Goal: Use online tool/utility: Utilize a website feature to perform a specific function

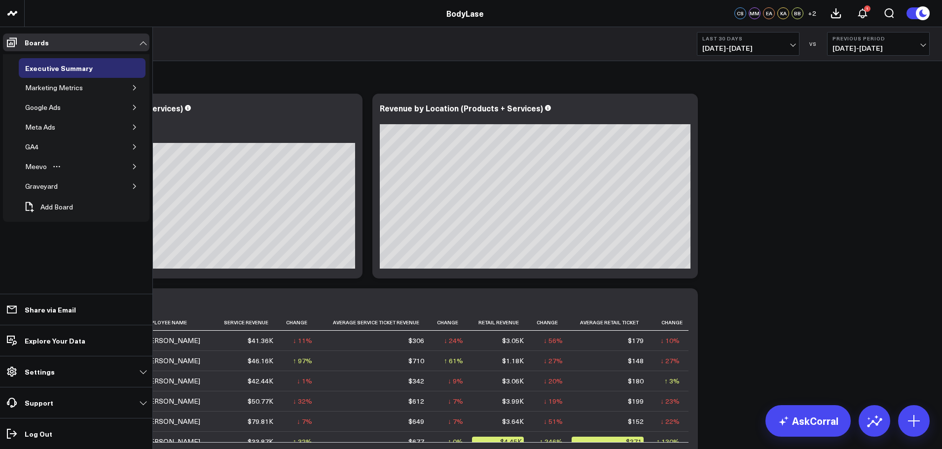
click at [138, 167] on button "button" at bounding box center [135, 167] width 10 height 10
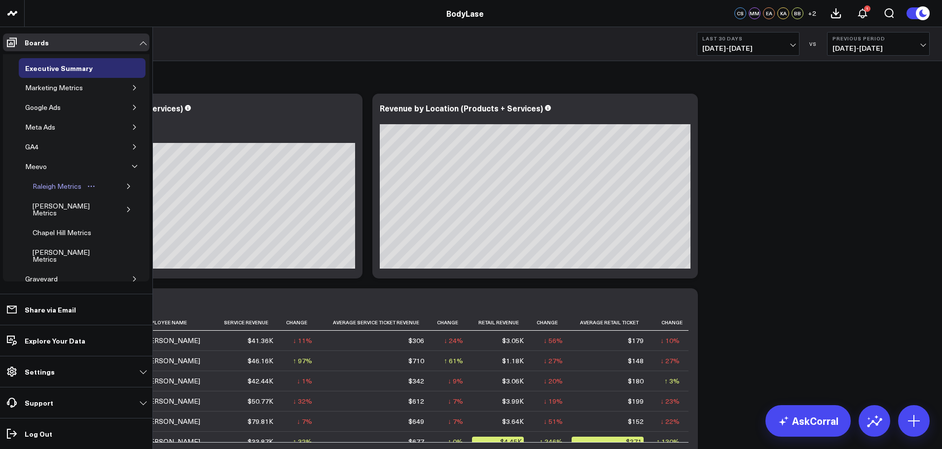
click at [60, 190] on div "Raleigh Metrics" at bounding box center [57, 186] width 54 height 12
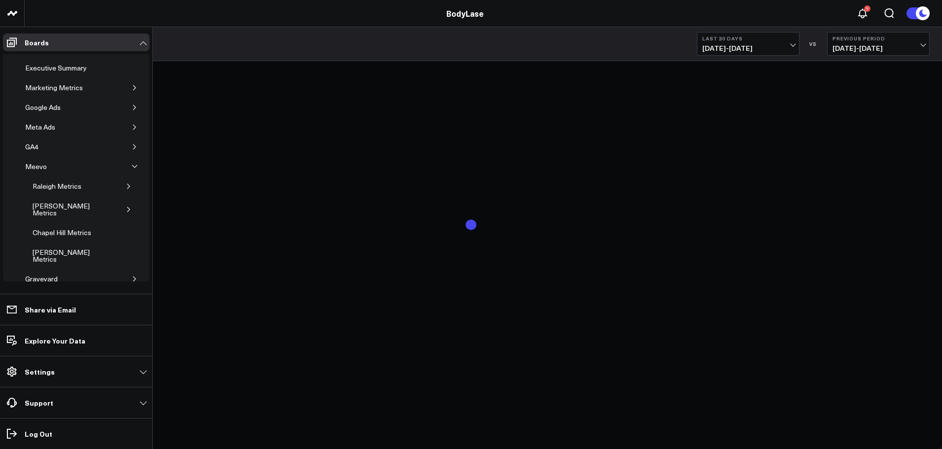
click at [746, 49] on span "09/13/25 - 10/12/25" at bounding box center [748, 48] width 92 height 8
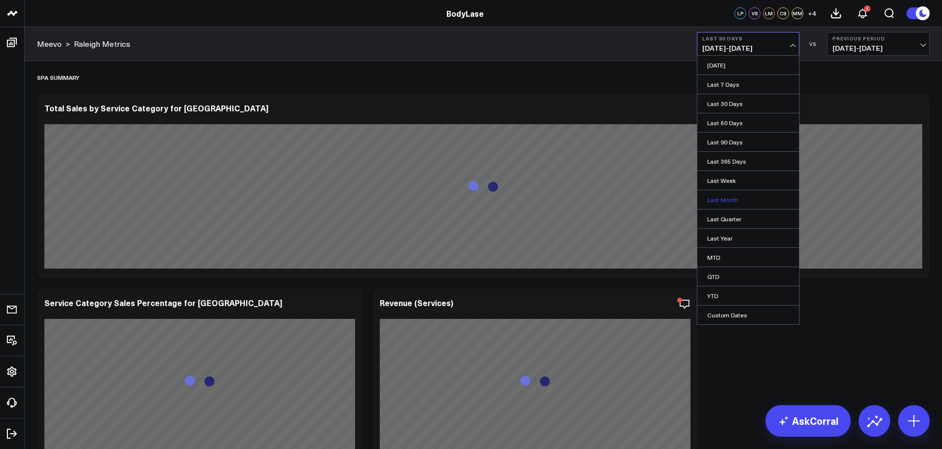
click at [722, 200] on link "Last Month" at bounding box center [748, 199] width 102 height 19
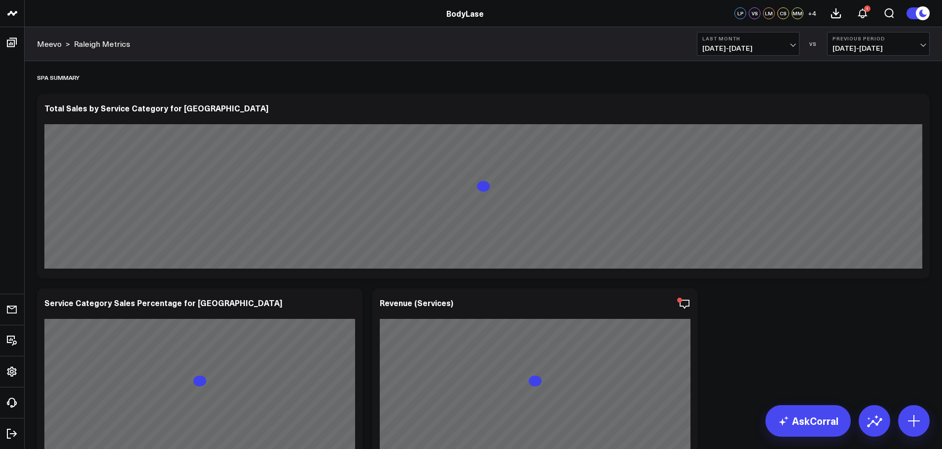
click at [893, 45] on span "08/01/25 - 08/31/25" at bounding box center [878, 48] width 92 height 8
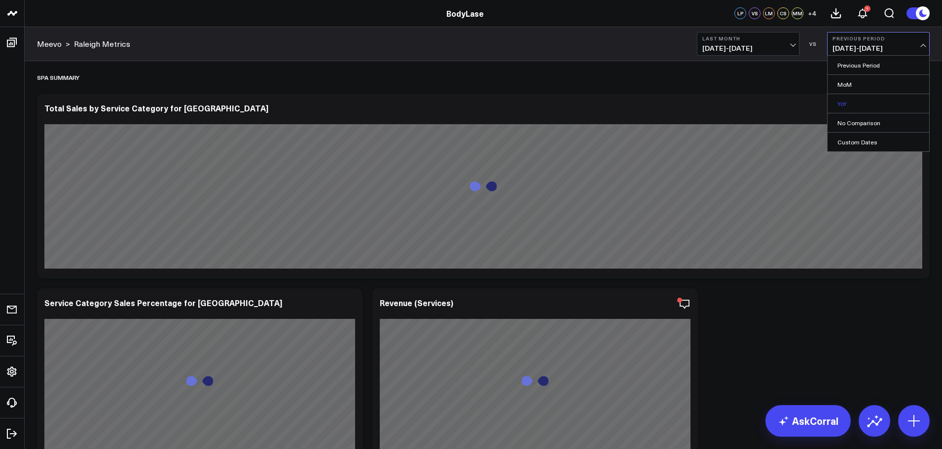
click at [867, 101] on link "YoY" at bounding box center [878, 103] width 102 height 19
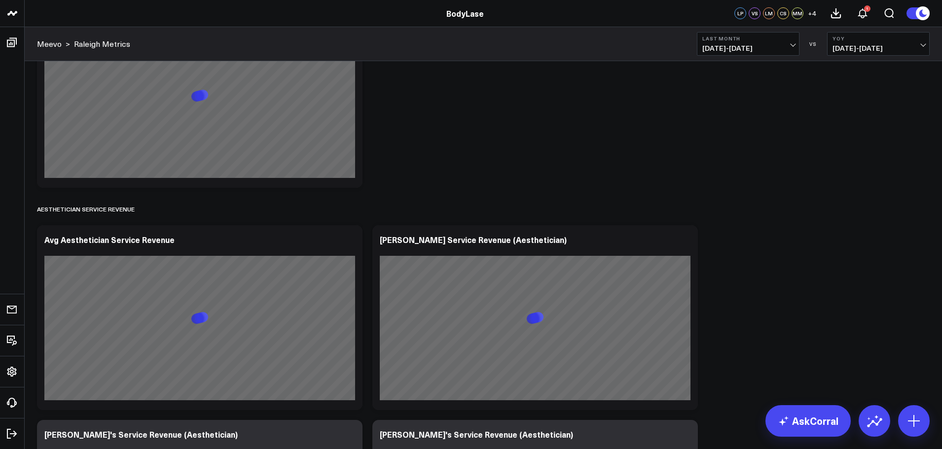
scroll to position [1874, 0]
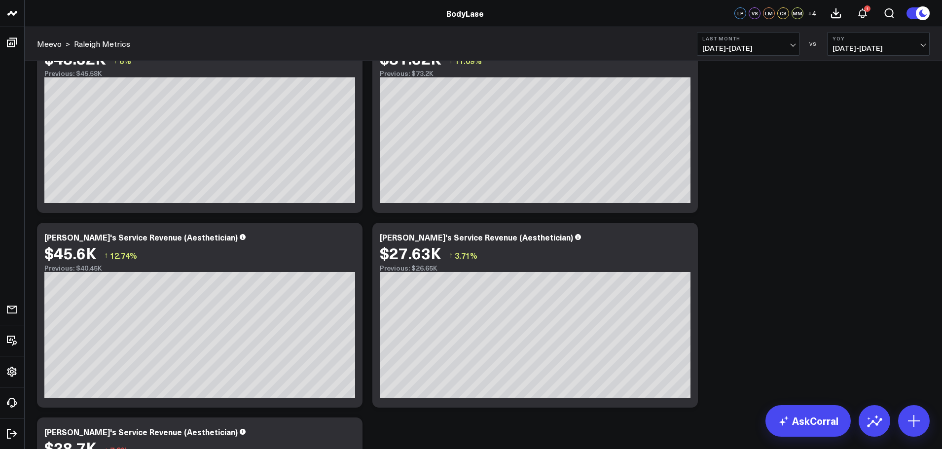
click at [786, 54] on button "Last Month [DATE] - [DATE]" at bounding box center [748, 44] width 103 height 24
click at [720, 292] on link "YTD" at bounding box center [748, 295] width 102 height 19
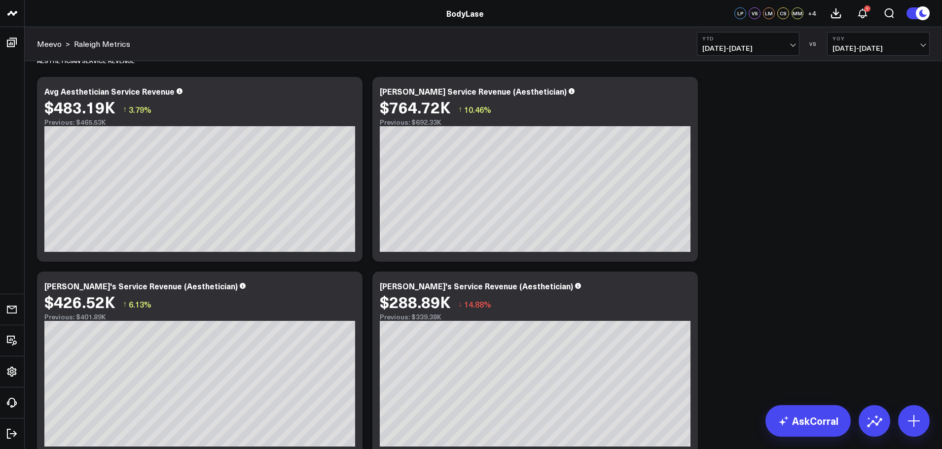
scroll to position [1824, 0]
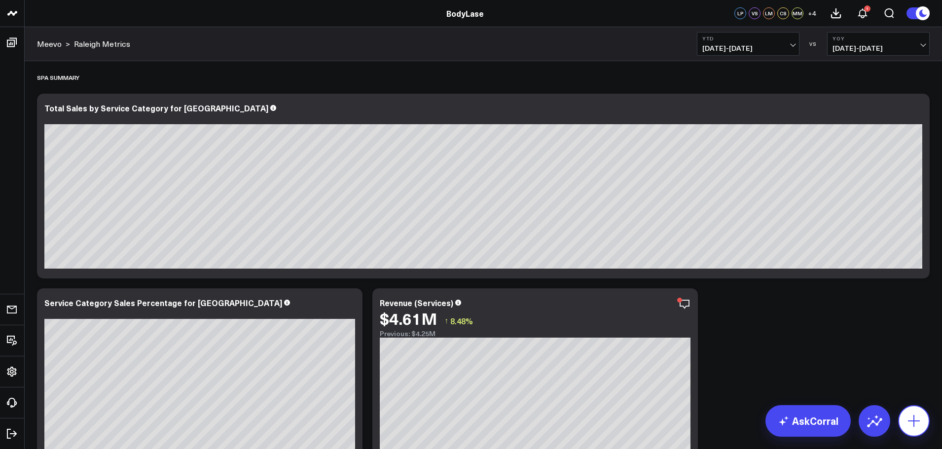
drag, startPoint x: 914, startPoint y: 419, endPoint x: 904, endPoint y: 410, distance: 13.6
click at [914, 419] on icon at bounding box center [914, 421] width 12 height 12
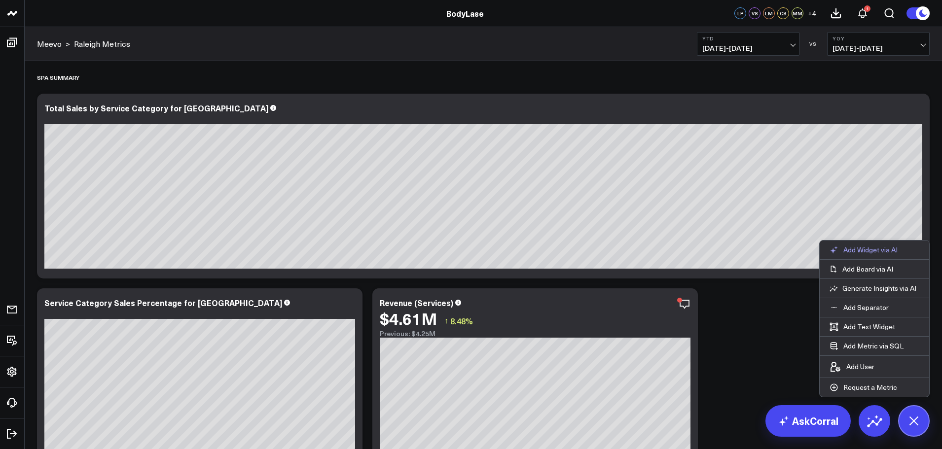
click at [873, 253] on p "Add Widget via AI" at bounding box center [870, 250] width 54 height 9
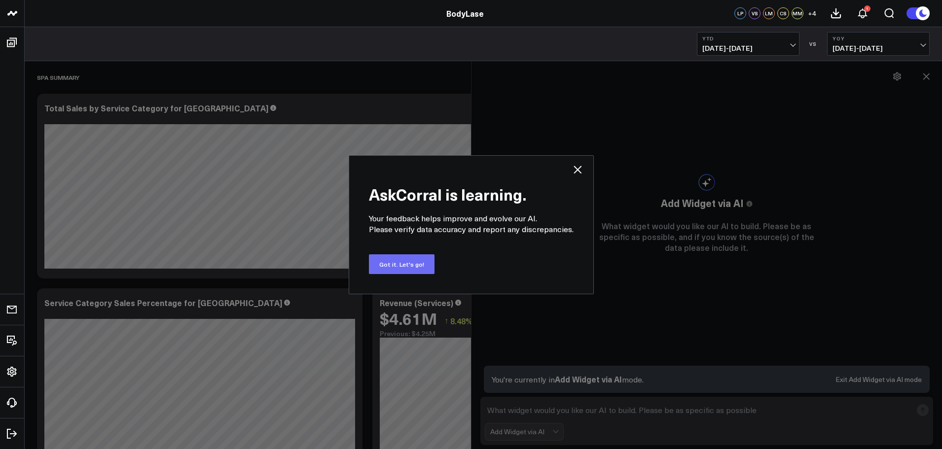
click at [408, 268] on button "Got it. Let's go!" at bounding box center [402, 264] width 66 height 20
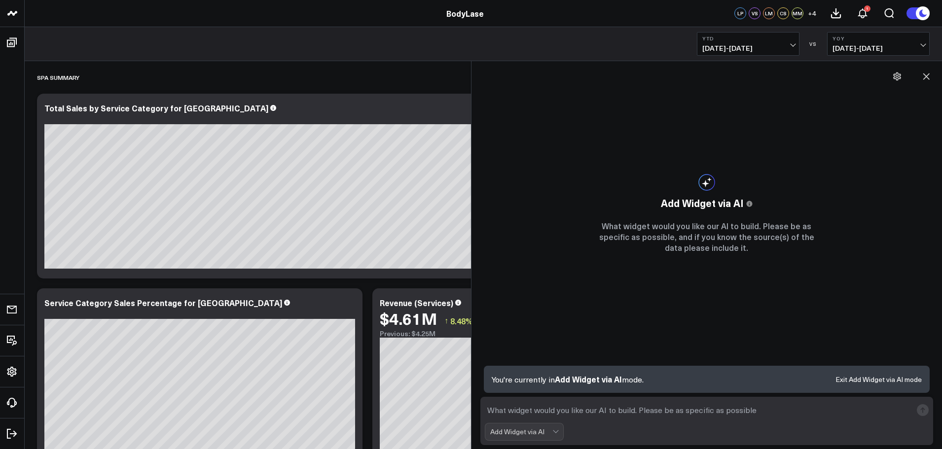
click at [541, 406] on textarea at bounding box center [698, 410] width 427 height 18
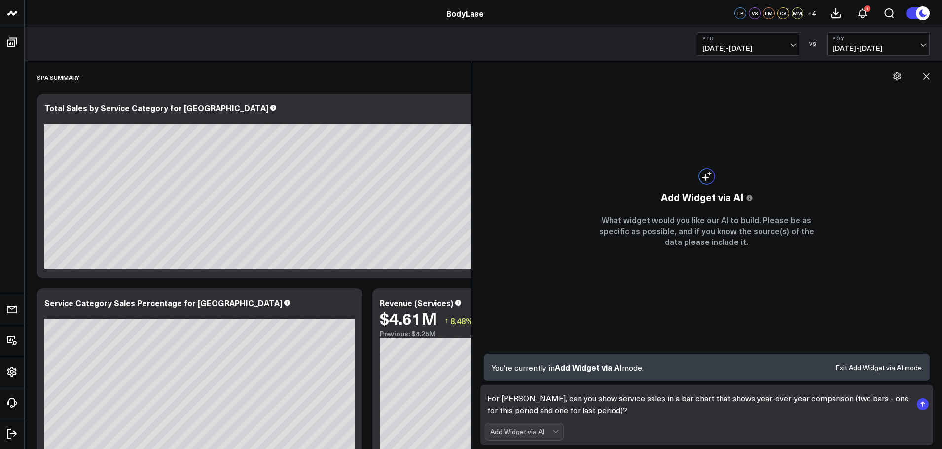
type textarea "For [PERSON_NAME], can you show service sales in a bar chart that shows year-ov…"
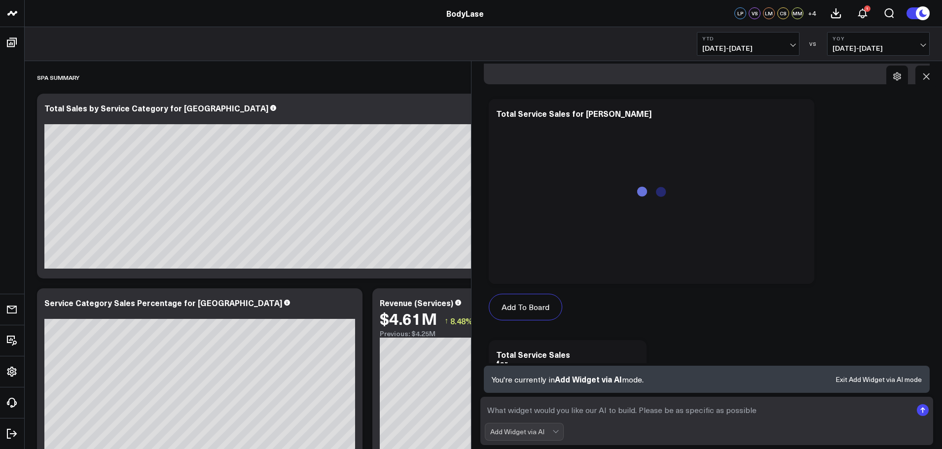
scroll to position [589, 0]
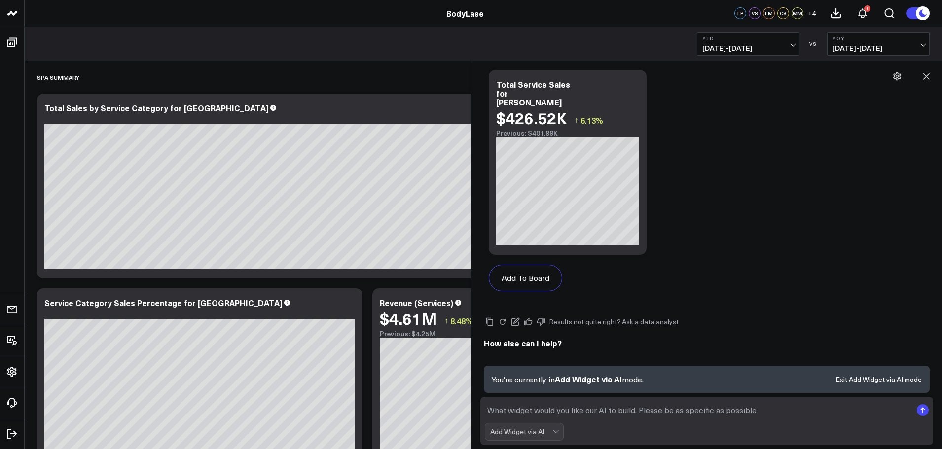
click at [763, 45] on span "[DATE] - [DATE]" at bounding box center [748, 48] width 92 height 8
click at [724, 199] on link "Last Month" at bounding box center [748, 199] width 102 height 19
click at [631, 84] on icon at bounding box center [633, 86] width 12 height 12
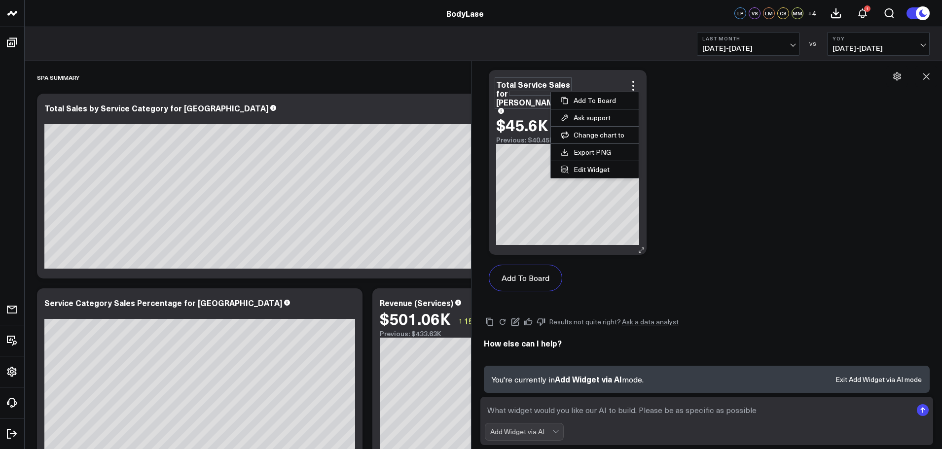
click at [531, 86] on div "Total Service Sales for [PERSON_NAME]" at bounding box center [533, 93] width 74 height 29
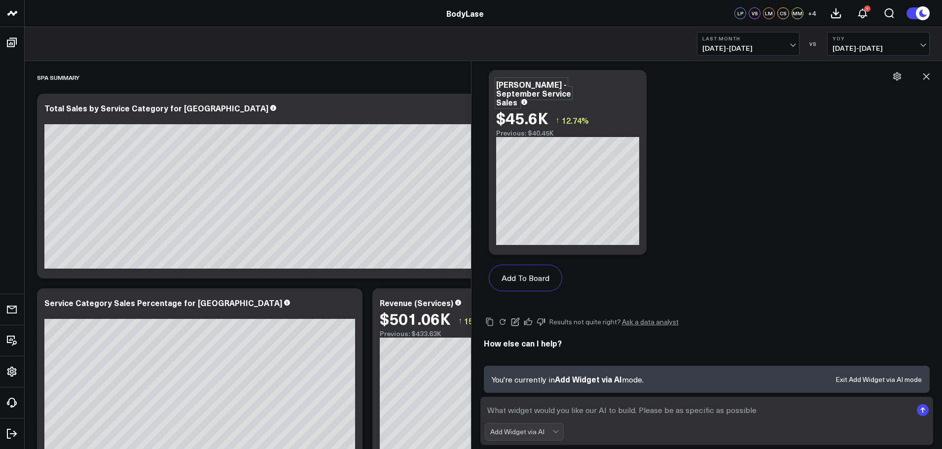
click at [720, 111] on div "Add To Board Executive Summary Marketing Metrics Marketing Metrics for L10s rET…" at bounding box center [707, 65] width 446 height 482
click at [928, 75] on icon at bounding box center [926, 76] width 10 height 10
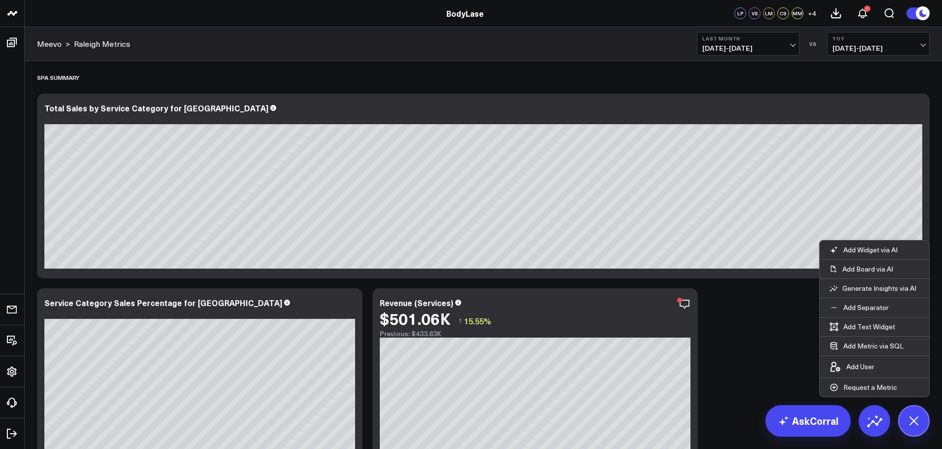
scroll to position [562, 0]
click at [739, 50] on span "[DATE] - [DATE]" at bounding box center [748, 48] width 92 height 8
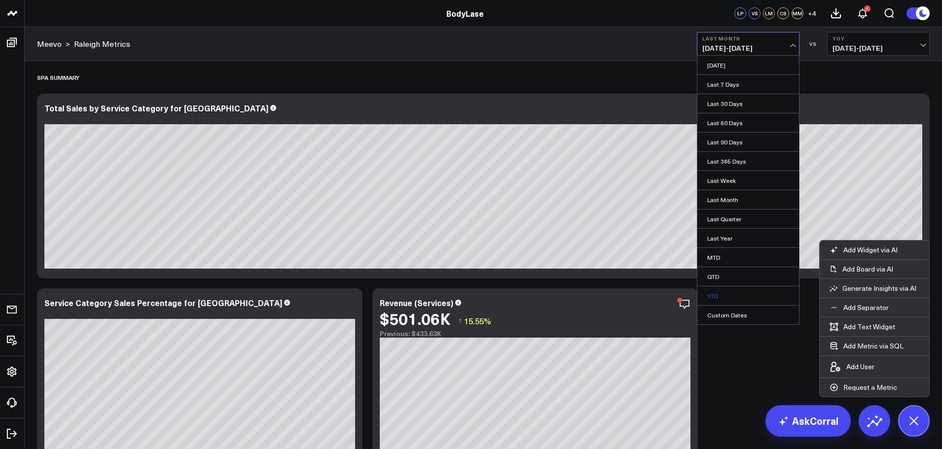
click at [724, 288] on link "YTD" at bounding box center [748, 295] width 102 height 19
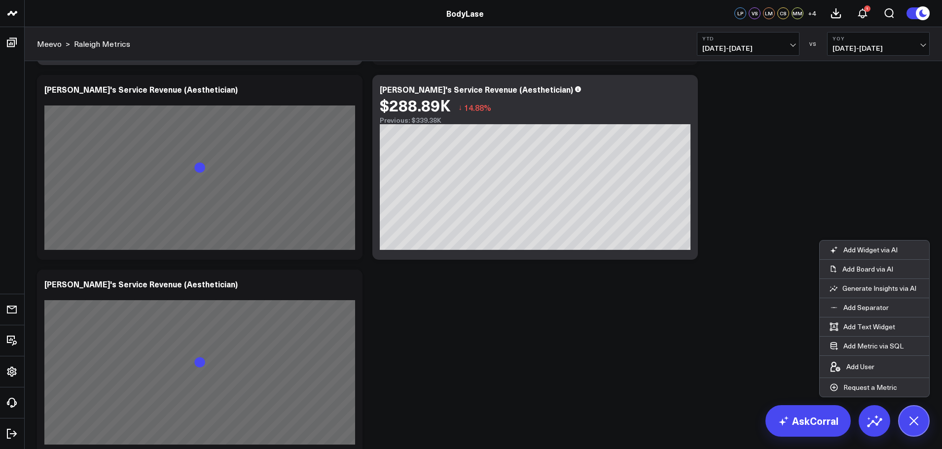
scroll to position [2040, 0]
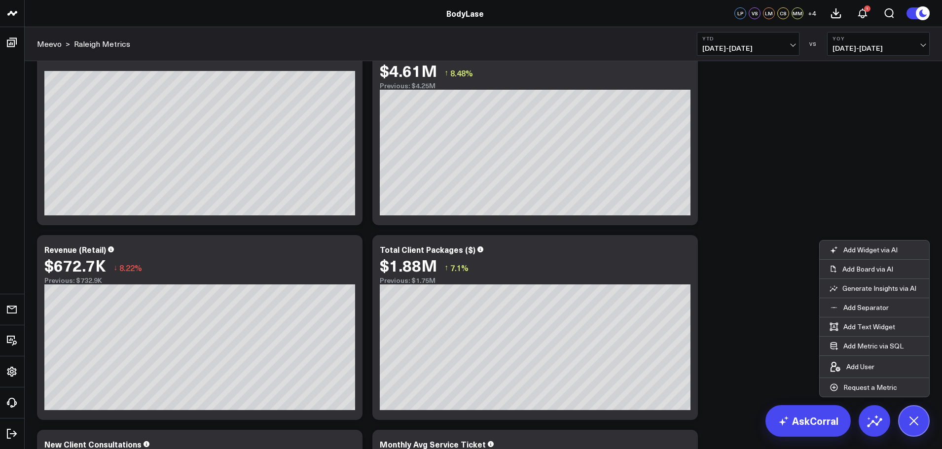
scroll to position [0, 0]
